Goal: Transaction & Acquisition: Obtain resource

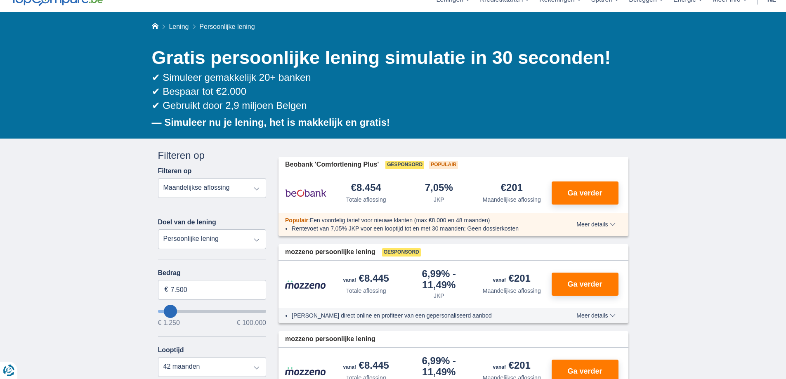
click at [187, 241] on select "Persoonlijke lening Auto Moto / fiets Mobilhome / caravan Renovatie Energie Sch…" at bounding box center [212, 239] width 109 height 20
select select "vehicleLoan"
click at [158, 229] on select "Persoonlijke lening Auto Moto / fiets Mobilhome / caravan Renovatie Energie Sch…" at bounding box center [212, 239] width 109 height 20
select select "3-4"
type input "15.000"
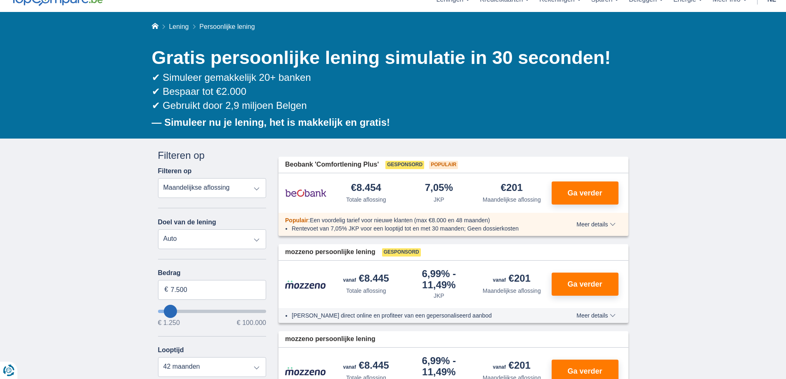
type input "15250"
select select "60"
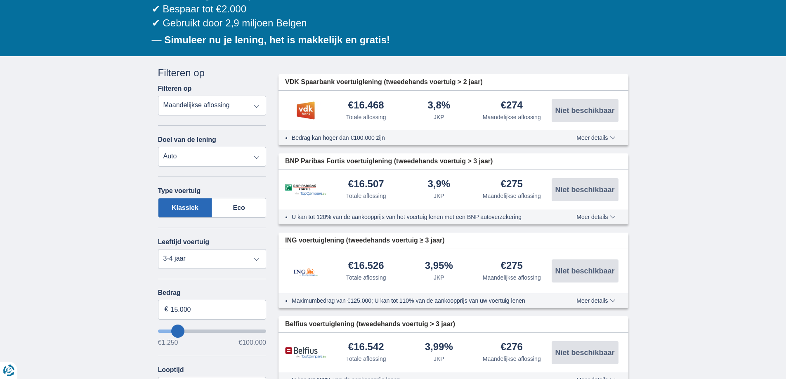
scroll to position [206, 0]
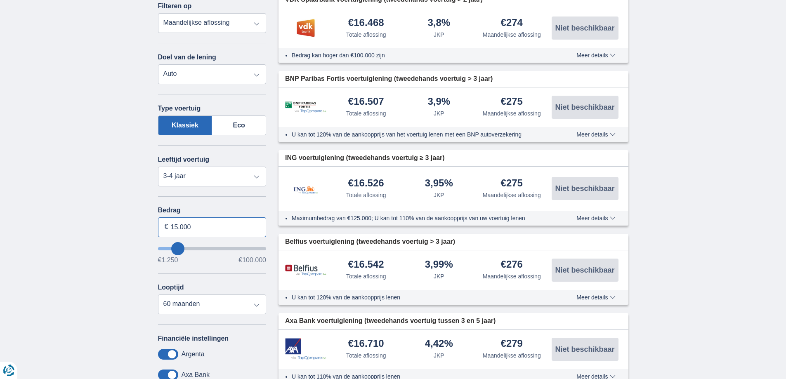
drag, startPoint x: 161, startPoint y: 228, endPoint x: 158, endPoint y: 224, distance: 5.0
click at [158, 226] on input "15.000" at bounding box center [212, 227] width 109 height 20
type input "37.000"
type input "37250"
select select "120"
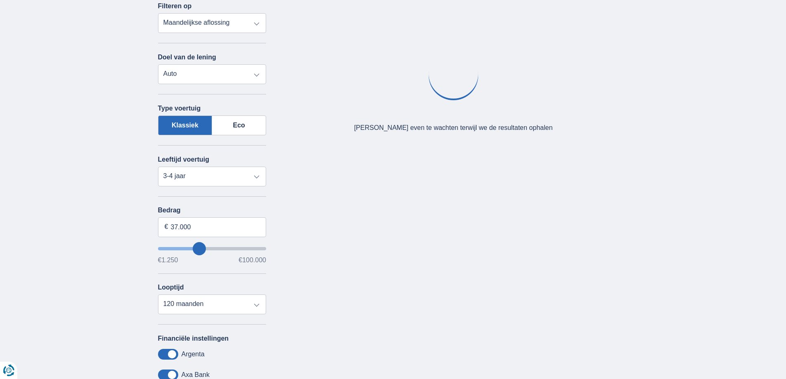
click at [156, 222] on div "Annuleren Filters Filteren op Filteren op Totale aflossing JKP Maandelijkse afl…" at bounding box center [212, 230] width 121 height 495
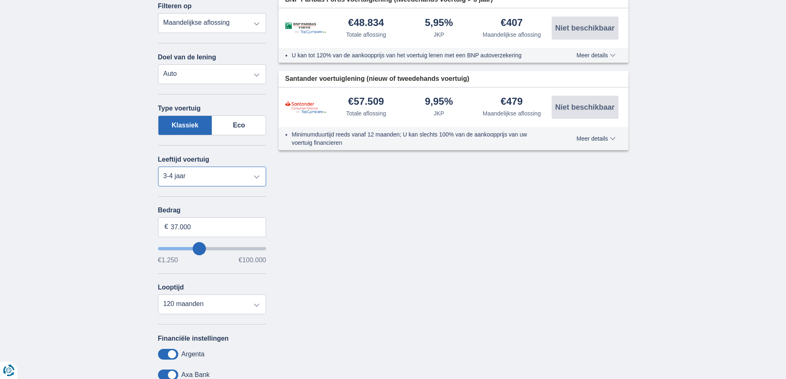
click at [181, 177] on select "Nieuw 0-1 jaar 1-2 jaar 2-3 jaar 3-4 jaar 4-5 jaar 5+ jaar" at bounding box center [212, 177] width 109 height 20
select select "new"
click at [158, 167] on select "Nieuw 0-1 jaar 1-2 jaar 2-3 jaar 3-4 jaar 4-5 jaar 5+ jaar" at bounding box center [212, 177] width 109 height 20
click at [207, 309] on select "12 maanden 18 maanden 24 maanden 30 maanden 36 maanden 42 maanden 48 maanden 60…" at bounding box center [212, 305] width 109 height 20
select select "60"
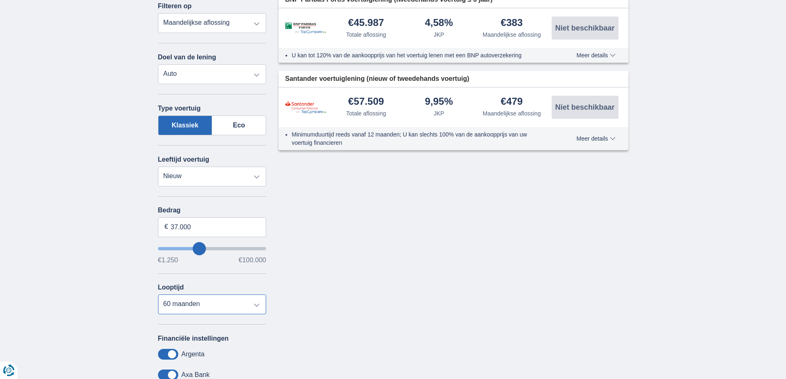
click at [158, 295] on select "12 maanden 18 maanden 24 maanden 30 maanden 36 maanden 42 maanden 48 maanden 60…" at bounding box center [212, 305] width 109 height 20
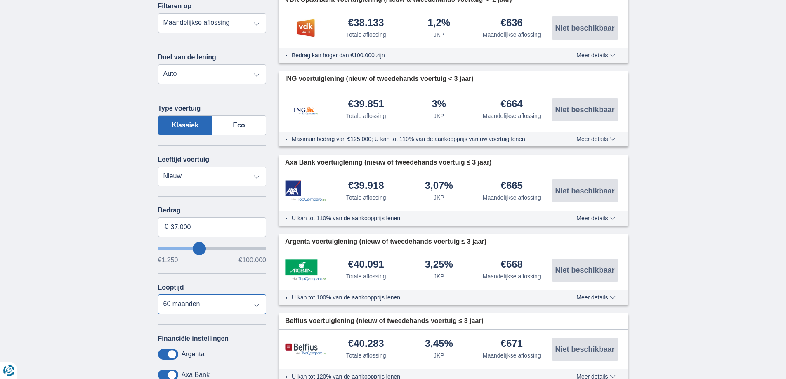
scroll to position [289, 0]
